Goal: Register for event/course

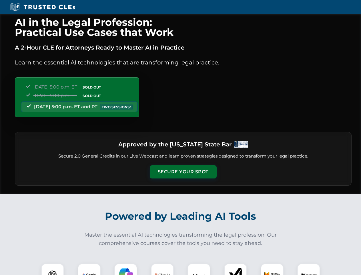
click at [183, 172] on button "Secure Your Spot" at bounding box center [183, 171] width 67 height 13
click at [53, 269] on img at bounding box center [52, 274] width 17 height 17
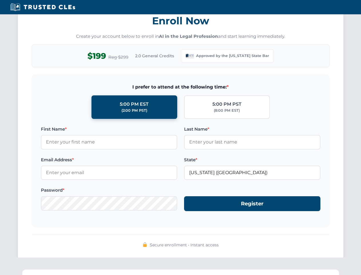
scroll to position [558, 0]
